Goal: Task Accomplishment & Management: Manage account settings

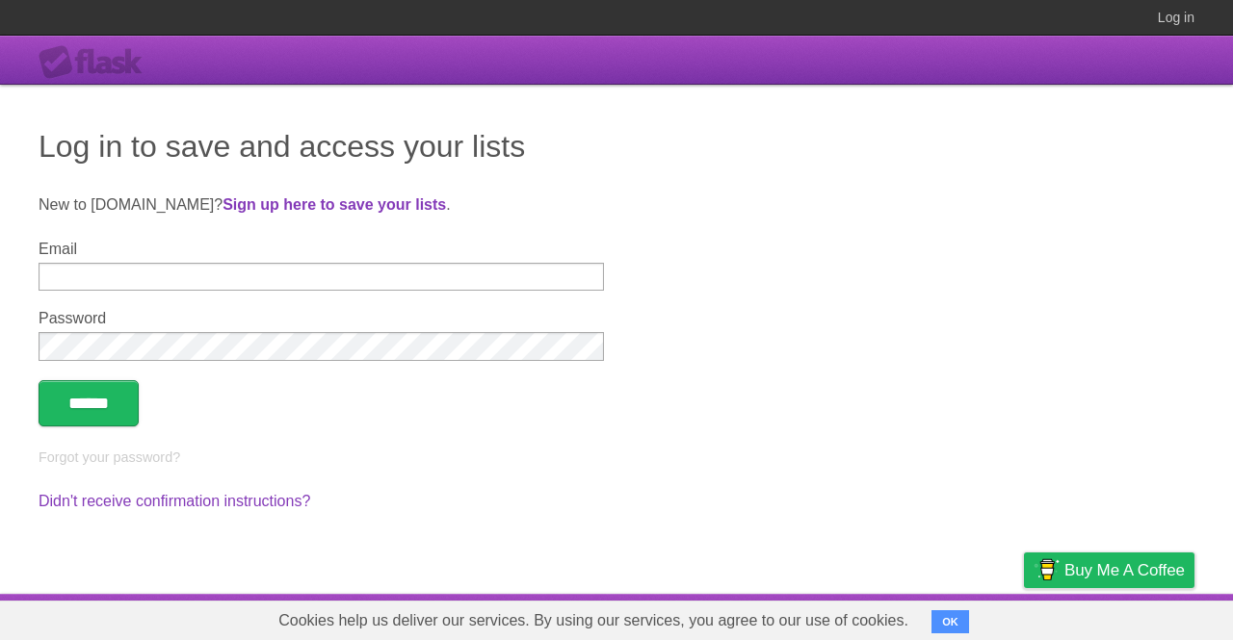
click at [264, 273] on input "Email" at bounding box center [321, 277] width 565 height 28
type input "**********"
click at [39, 380] on input "******" at bounding box center [89, 403] width 100 height 46
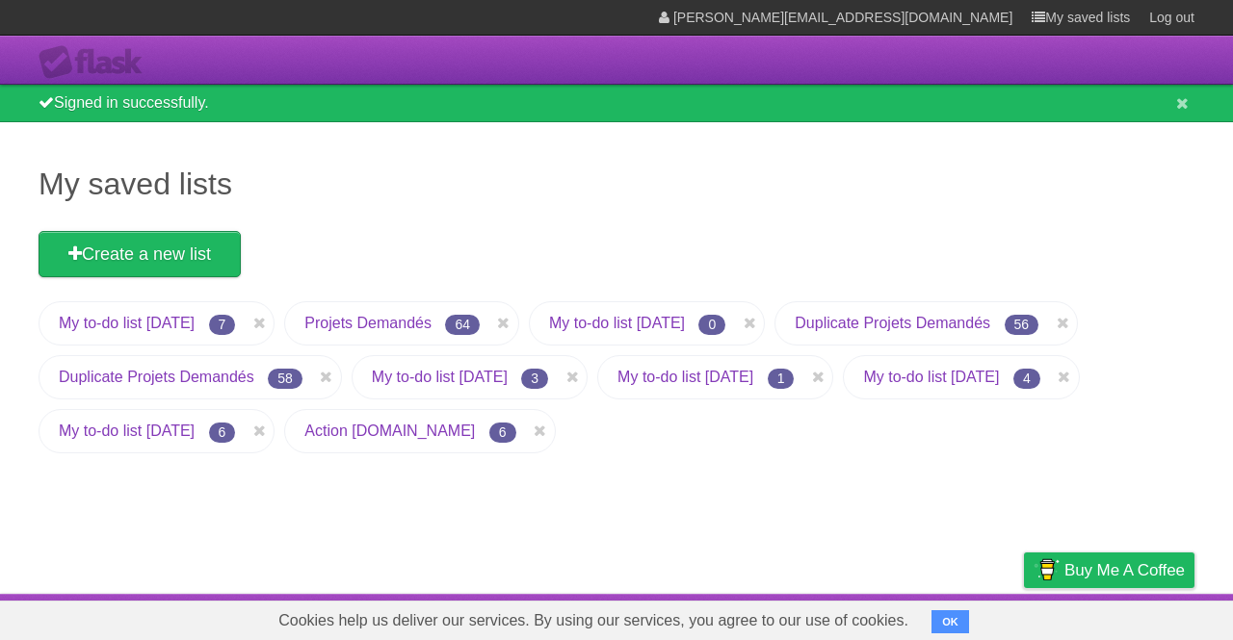
click at [397, 325] on link "Projets Demandés" at bounding box center [367, 323] width 127 height 16
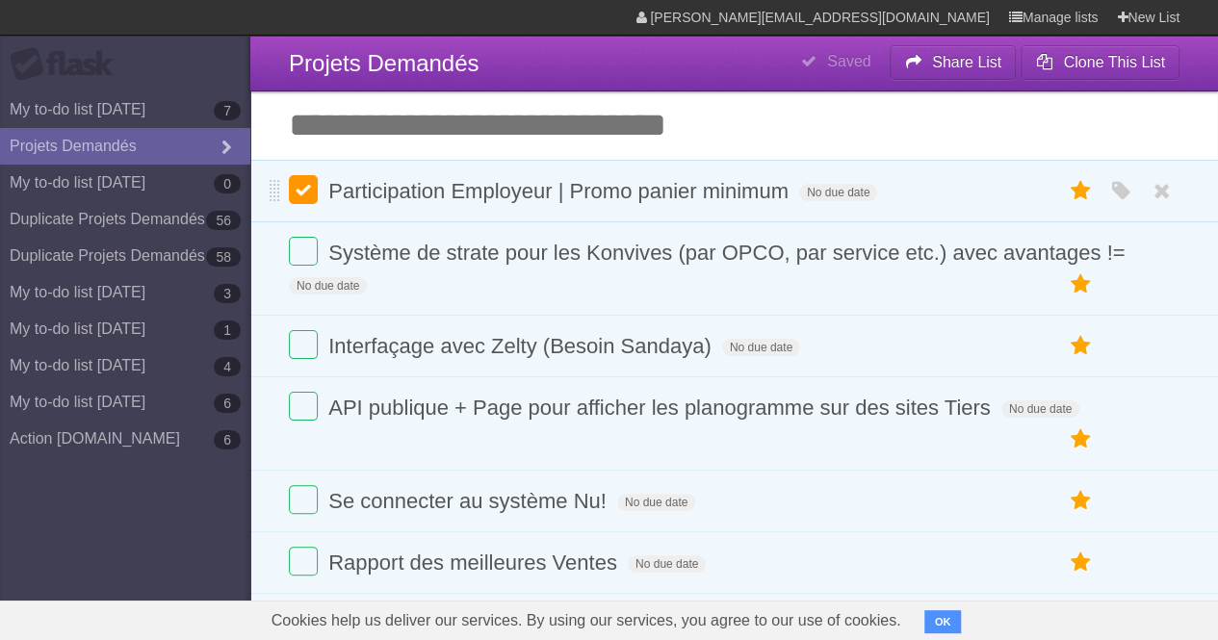
click at [307, 201] on label at bounding box center [303, 189] width 29 height 29
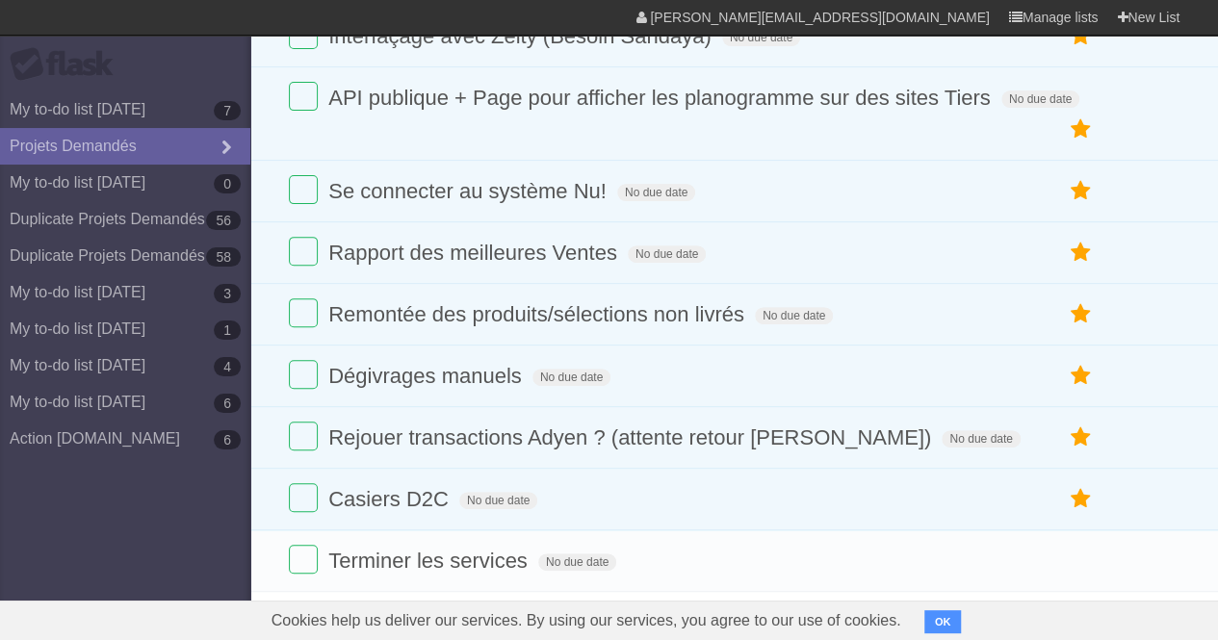
scroll to position [254, 0]
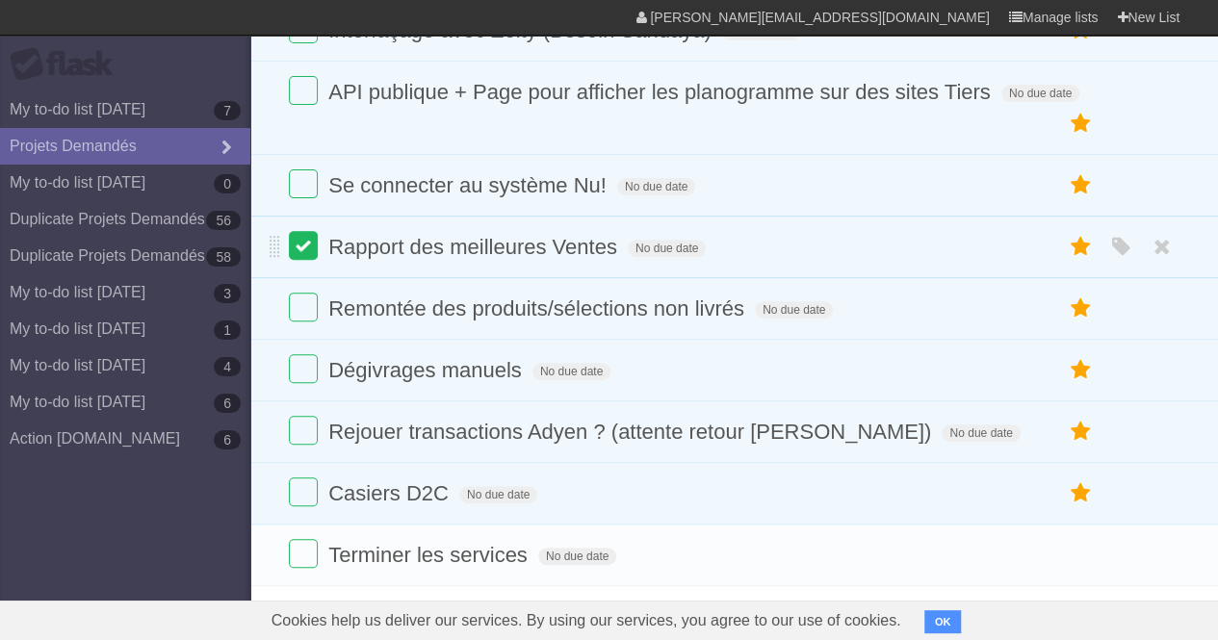
click at [298, 251] on label at bounding box center [303, 245] width 29 height 29
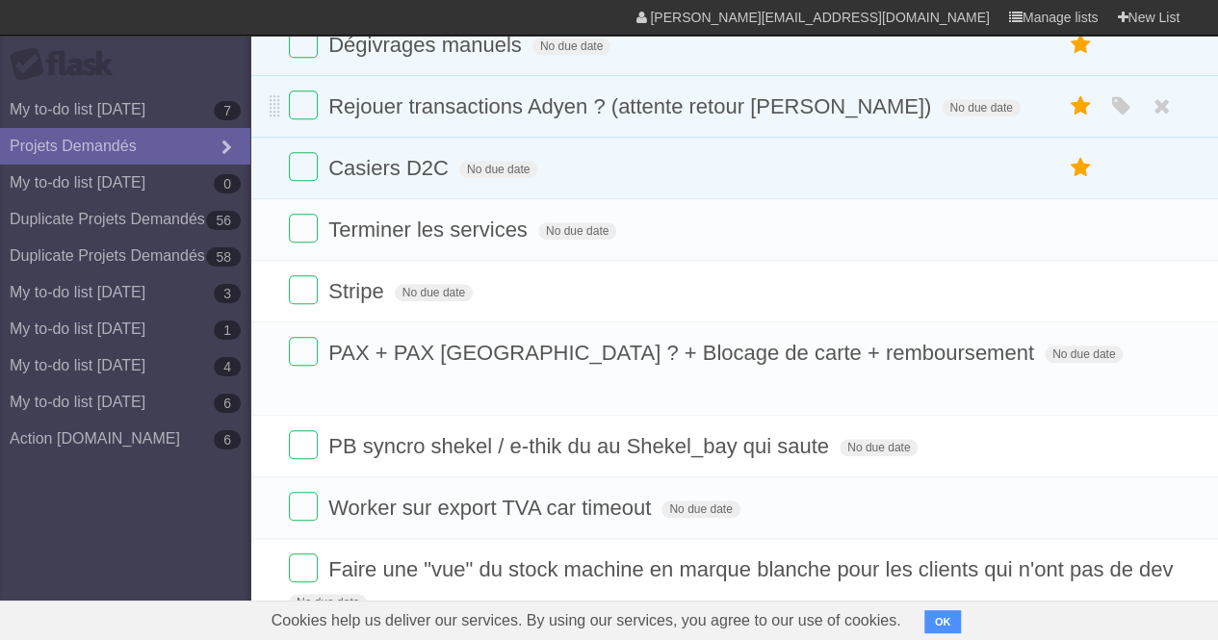
scroll to position [530, 0]
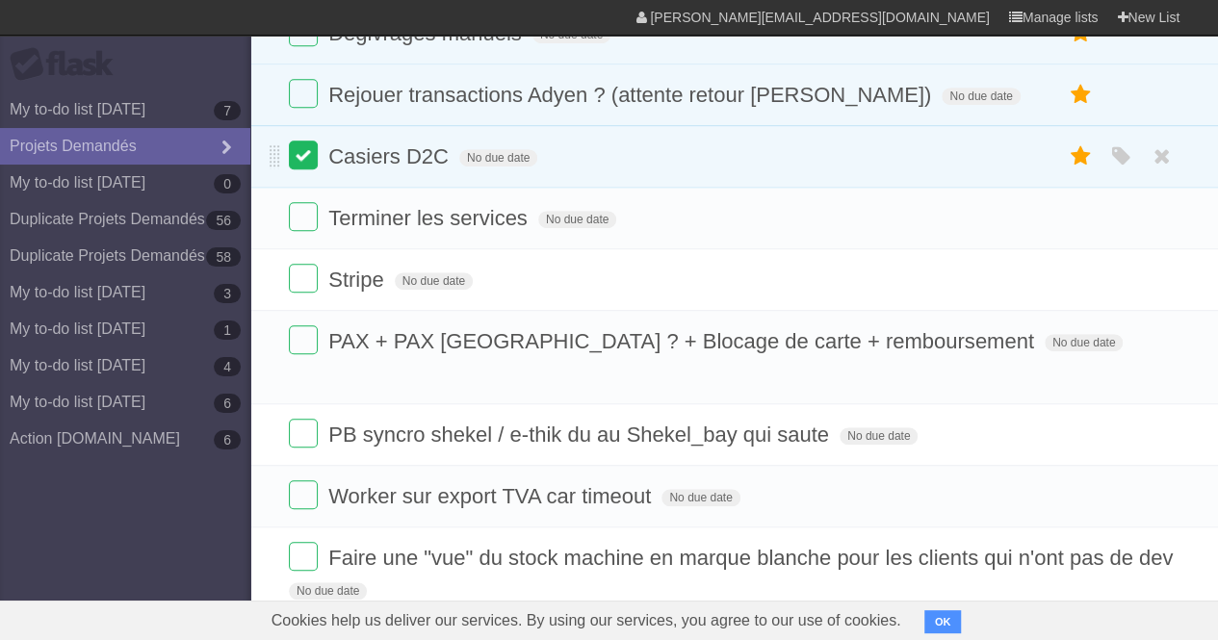
click at [297, 169] on label at bounding box center [303, 155] width 29 height 29
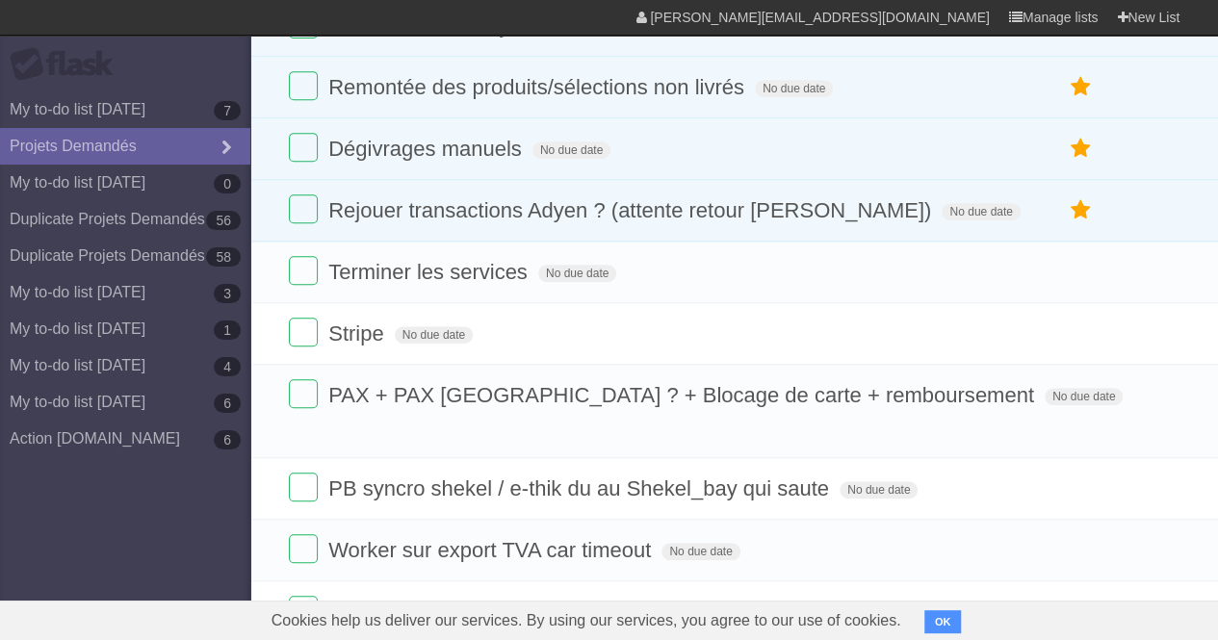
scroll to position [268, 0]
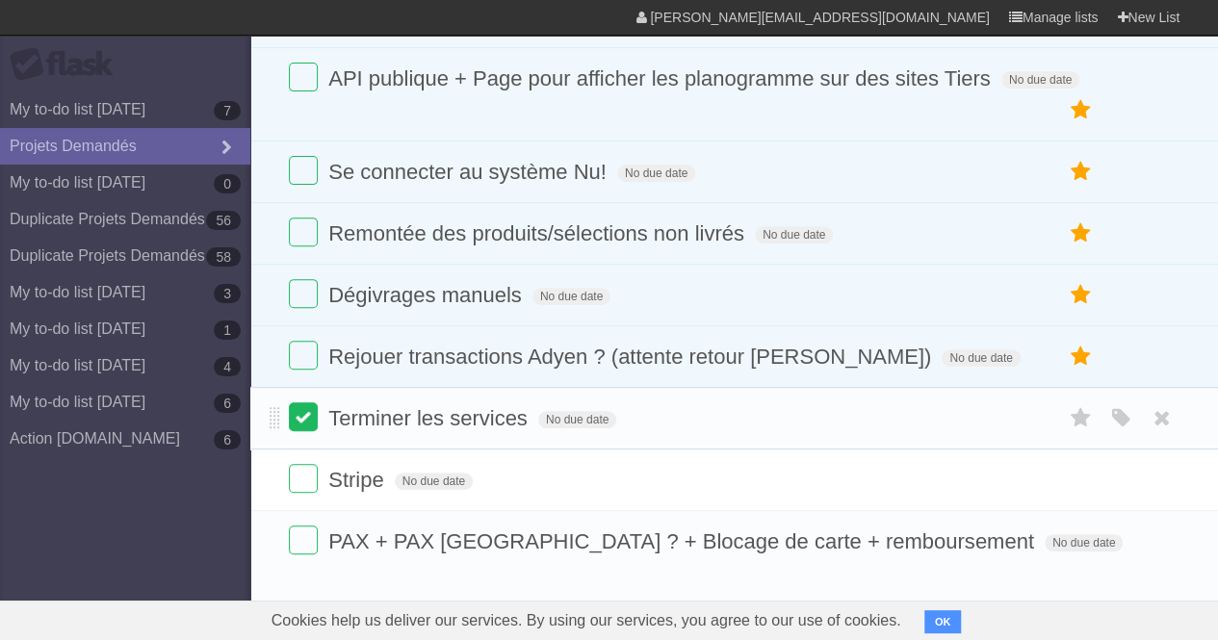
click at [306, 431] on label at bounding box center [303, 417] width 29 height 29
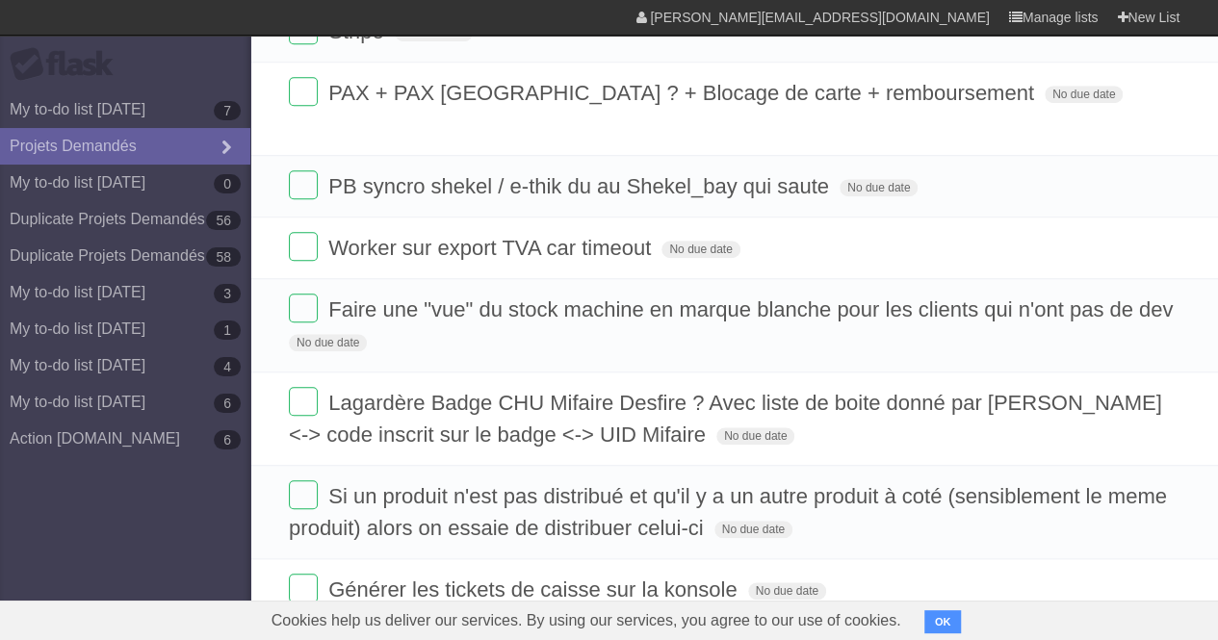
scroll to position [661, 0]
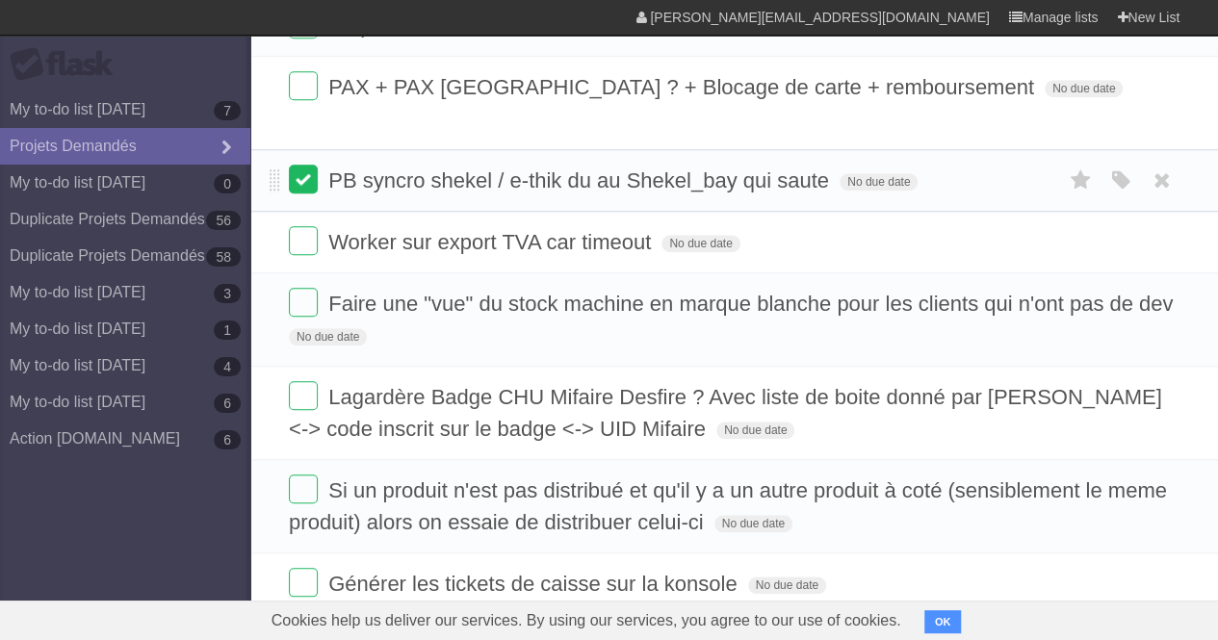
click at [301, 177] on label at bounding box center [303, 179] width 29 height 29
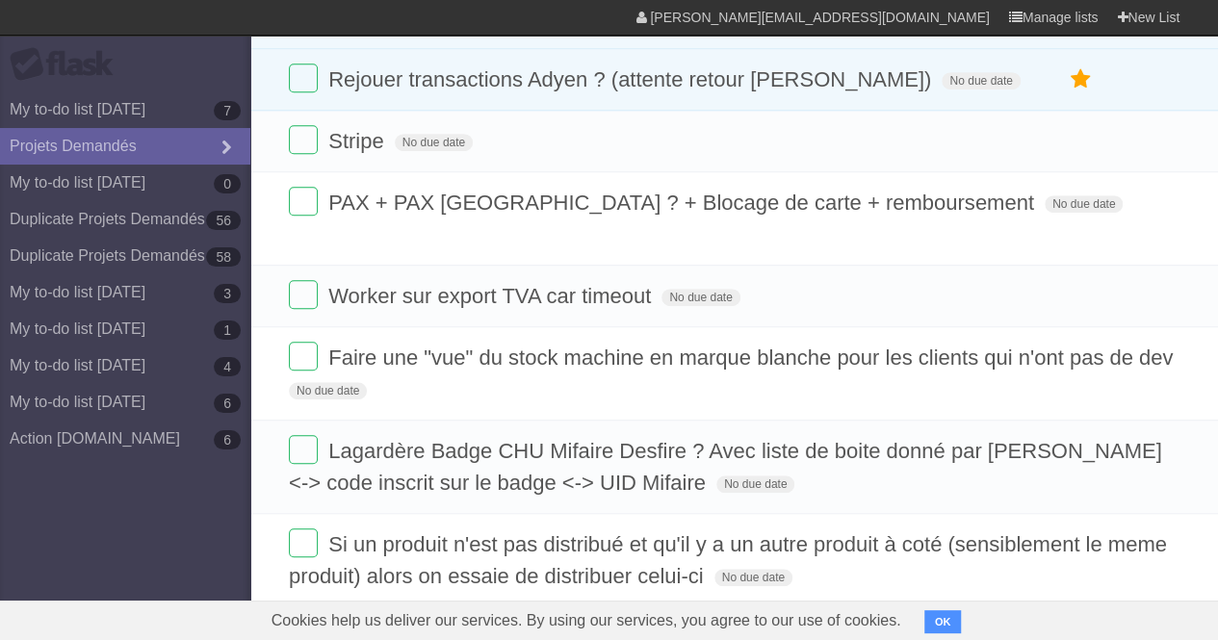
scroll to position [754, 0]
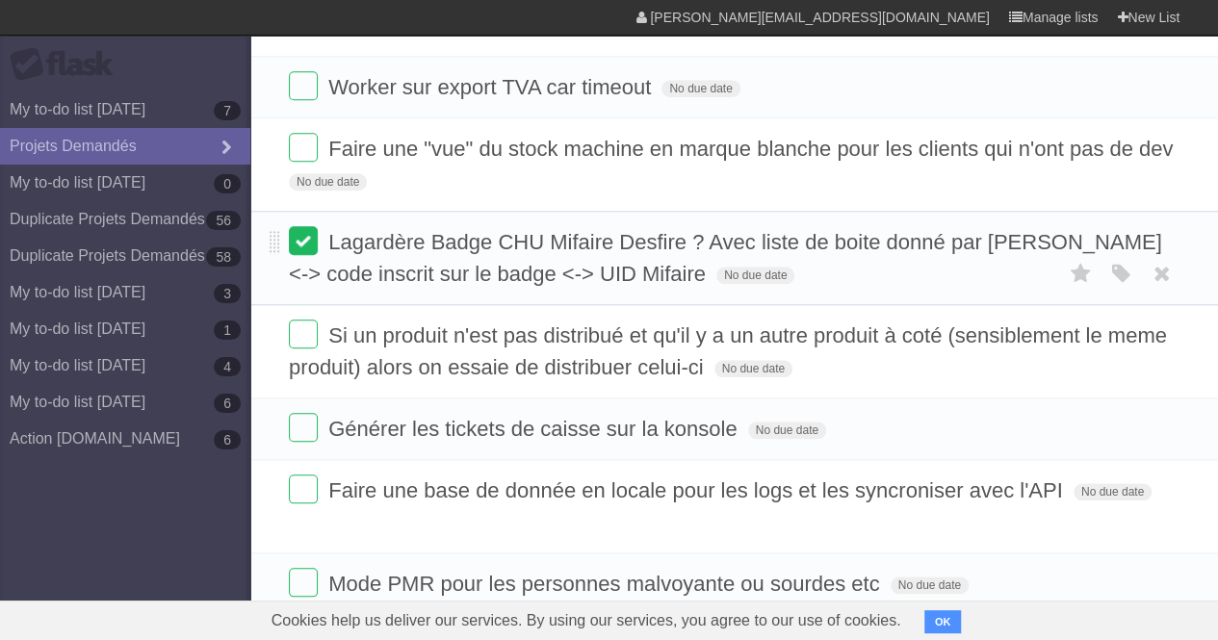
click at [295, 234] on label at bounding box center [303, 240] width 29 height 29
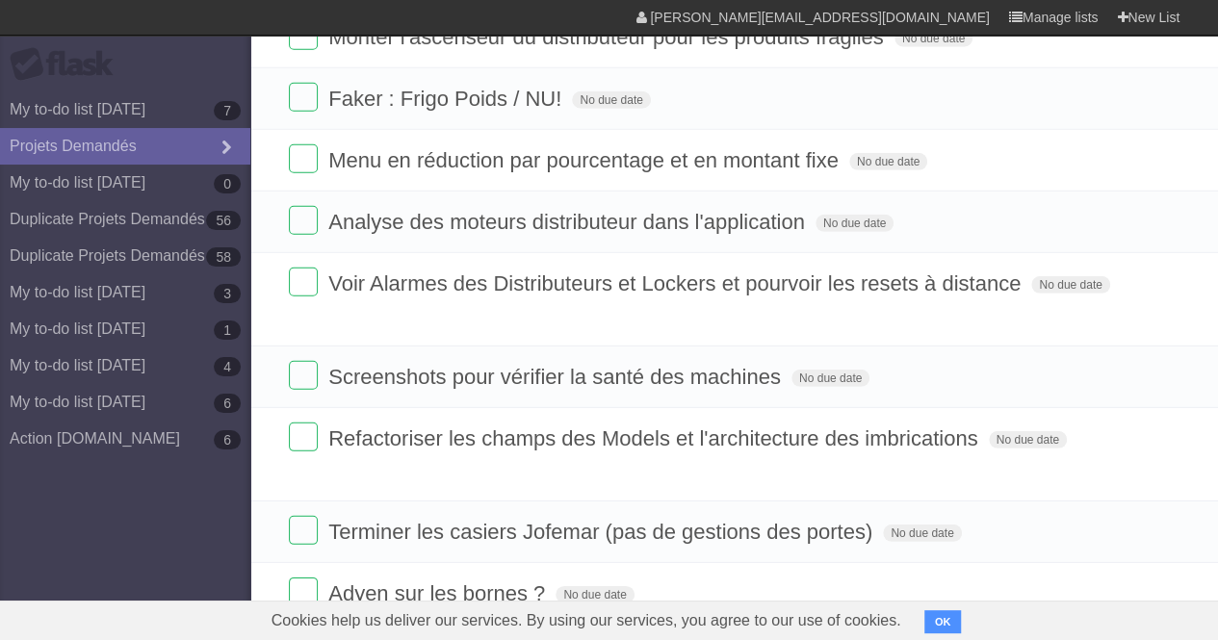
scroll to position [2623, 0]
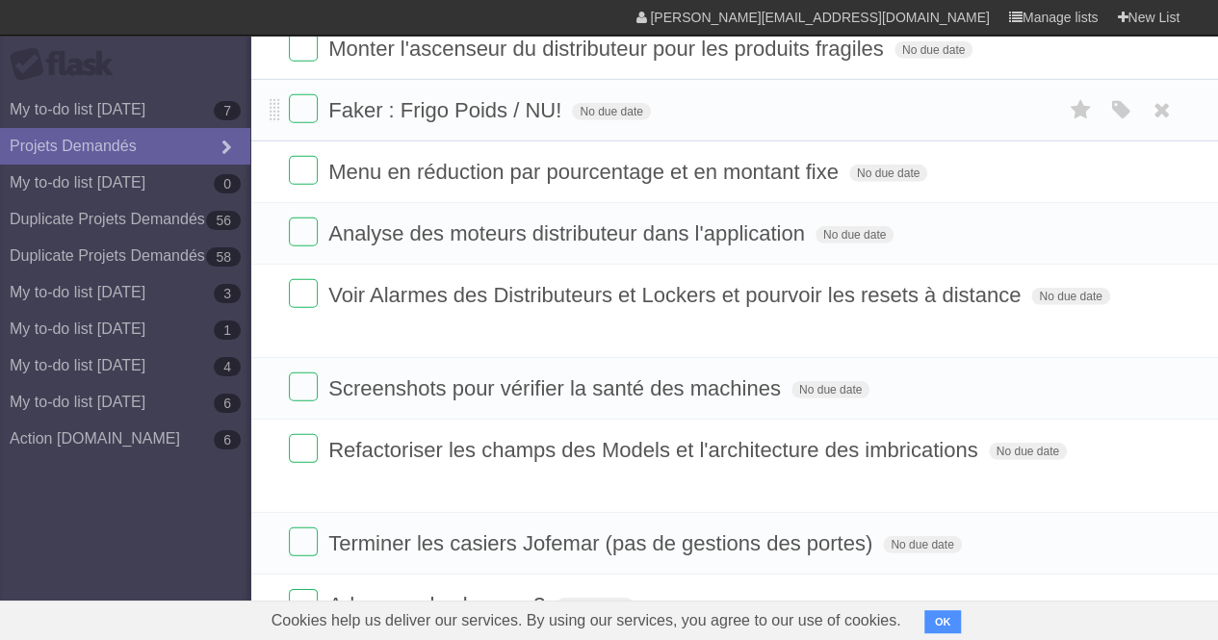
click at [287, 84] on li "Faker : Frigo Poids / NU! No due date White Red Blue Green Purple Orange" at bounding box center [734, 110] width 968 height 63
click at [295, 94] on label at bounding box center [303, 108] width 29 height 29
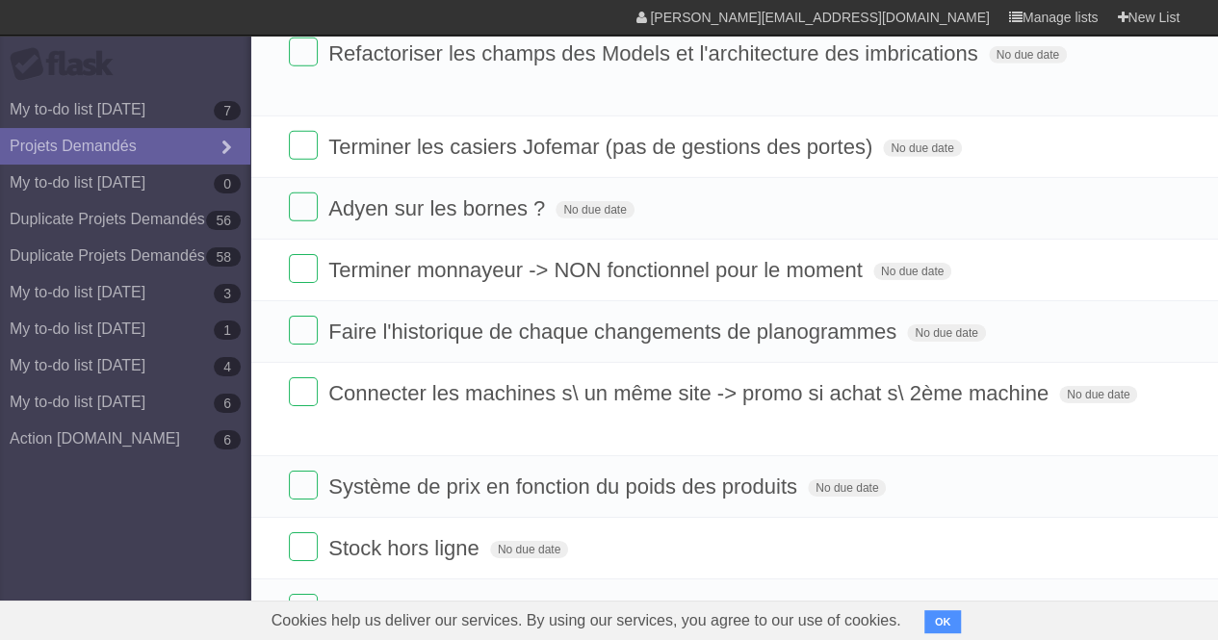
scroll to position [3007, 0]
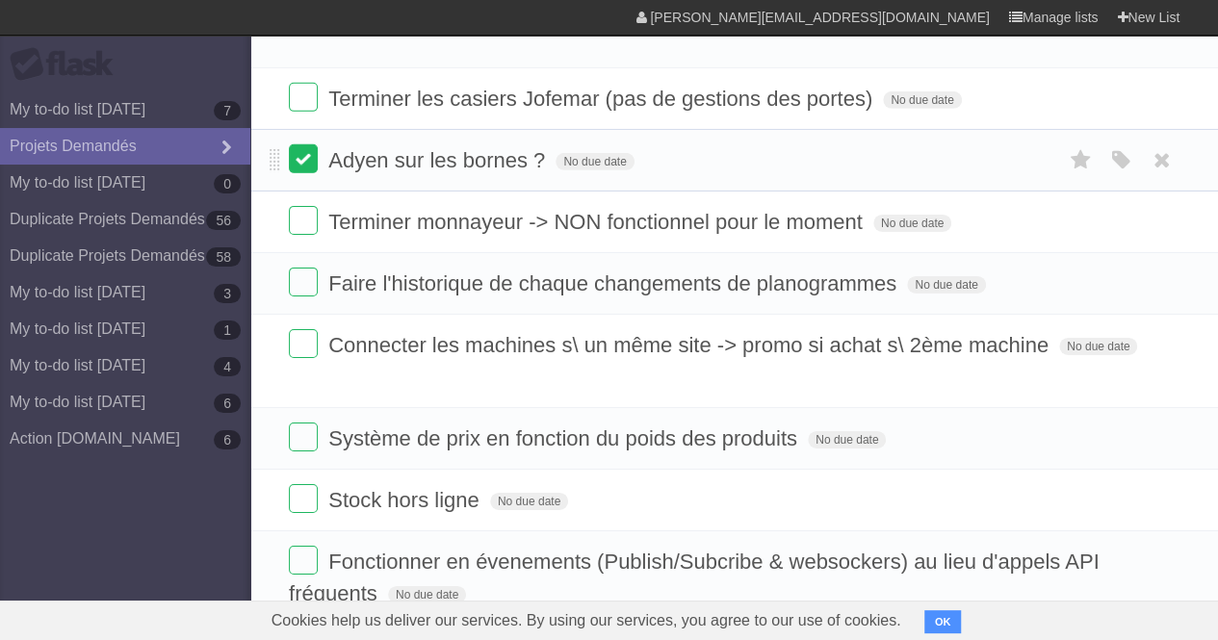
click at [297, 144] on label at bounding box center [303, 158] width 29 height 29
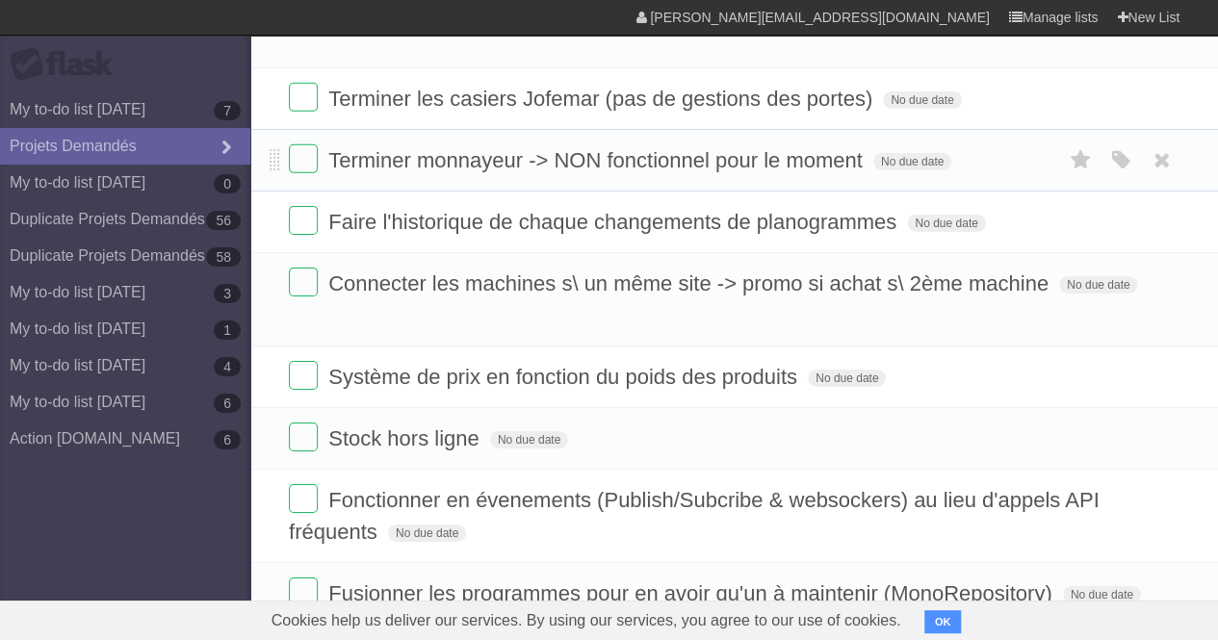
click at [279, 153] on li "Terminer monnayeur -> NON fonctionnel pour le moment No due date White Red Blue…" at bounding box center [734, 160] width 968 height 63
click at [292, 147] on label at bounding box center [303, 158] width 29 height 29
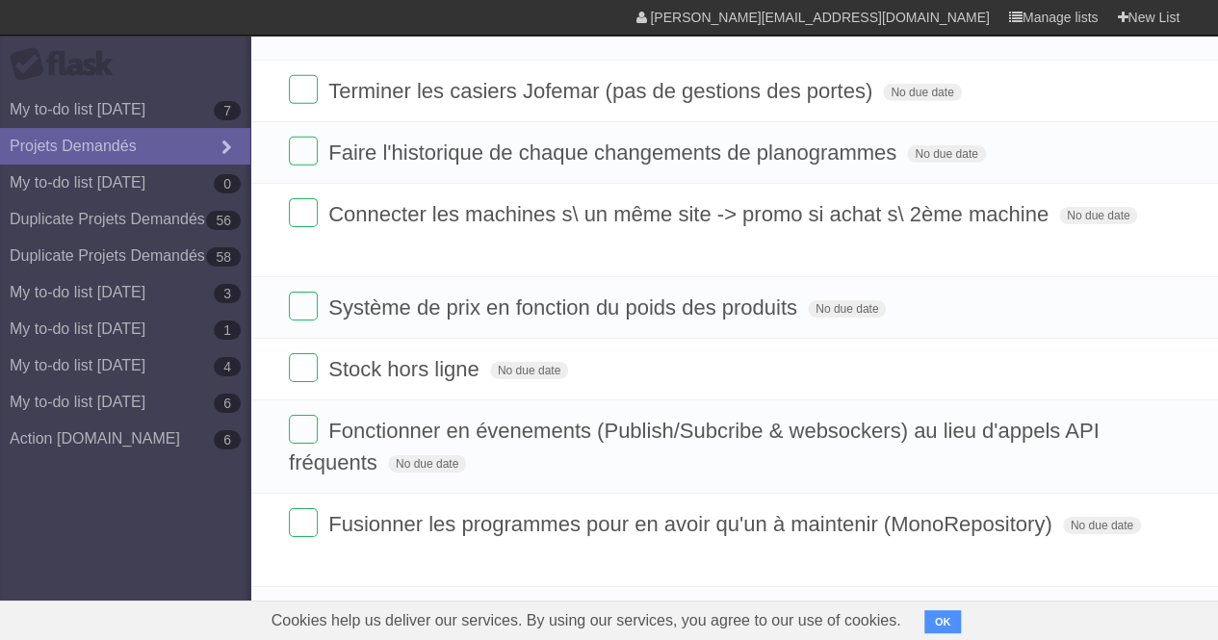
scroll to position [2454, 0]
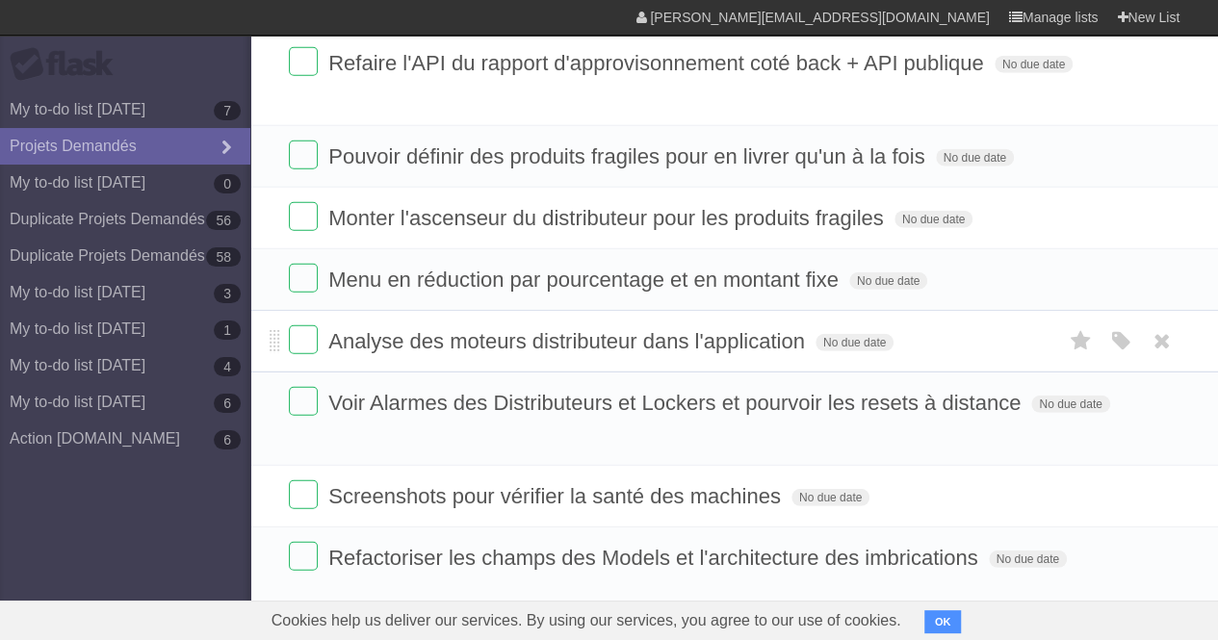
click at [1217, 339] on li "Analyse des moteurs distributeur dans l'application No due date White Red Blue …" at bounding box center [734, 341] width 968 height 63
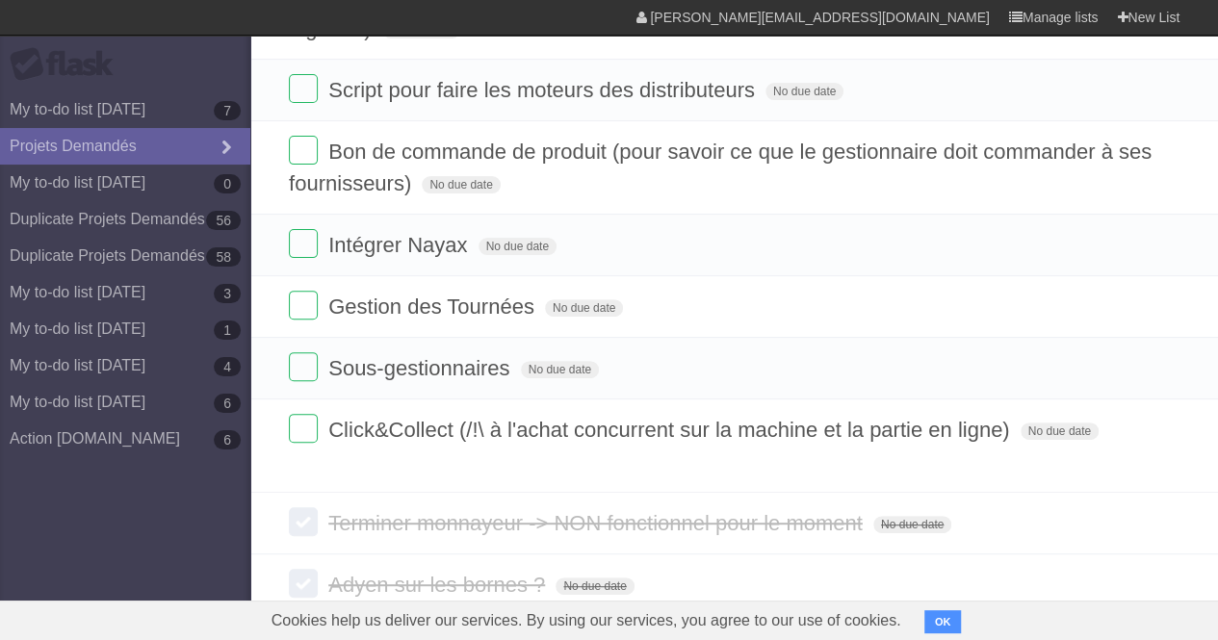
scroll to position [4056, 0]
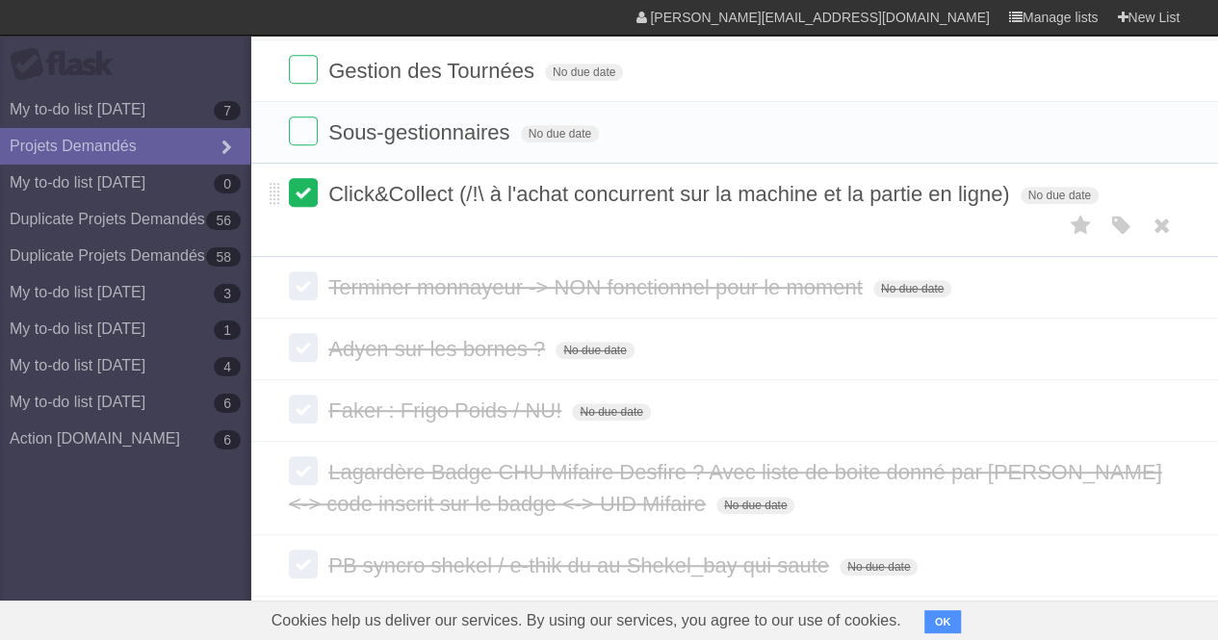
click at [312, 178] on label at bounding box center [303, 192] width 29 height 29
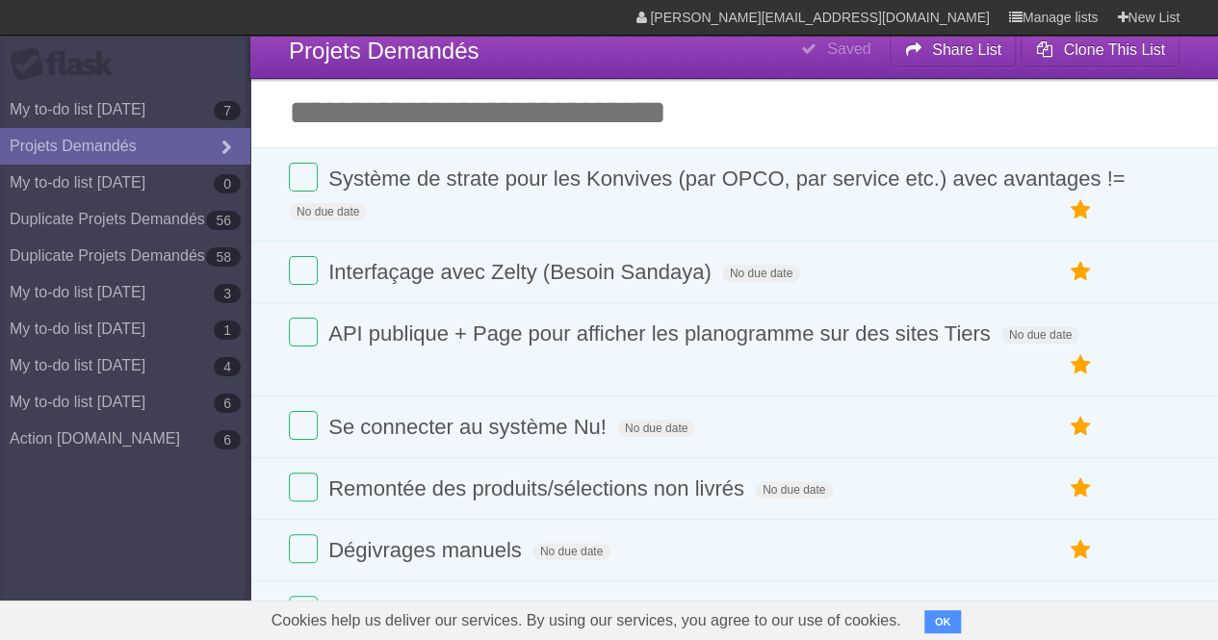
scroll to position [0, 0]
